Goal: Find specific page/section: Find specific page/section

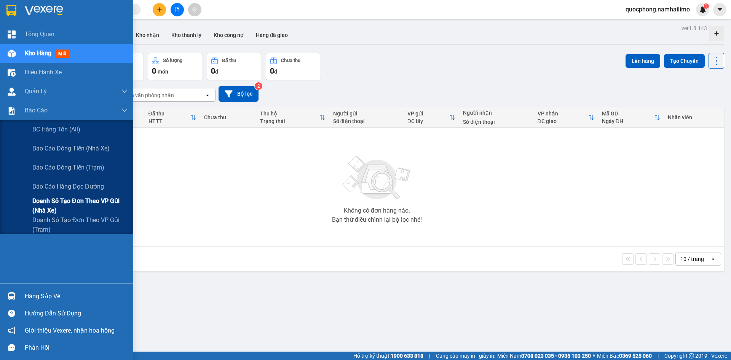
click at [78, 202] on span "Doanh số tạo đơn theo VP gửi (nhà xe)" at bounding box center [79, 205] width 95 height 19
click at [67, 146] on span "Báo cáo dòng tiền (nhà xe)" at bounding box center [71, 149] width 78 height 10
